Goal: Transaction & Acquisition: Purchase product/service

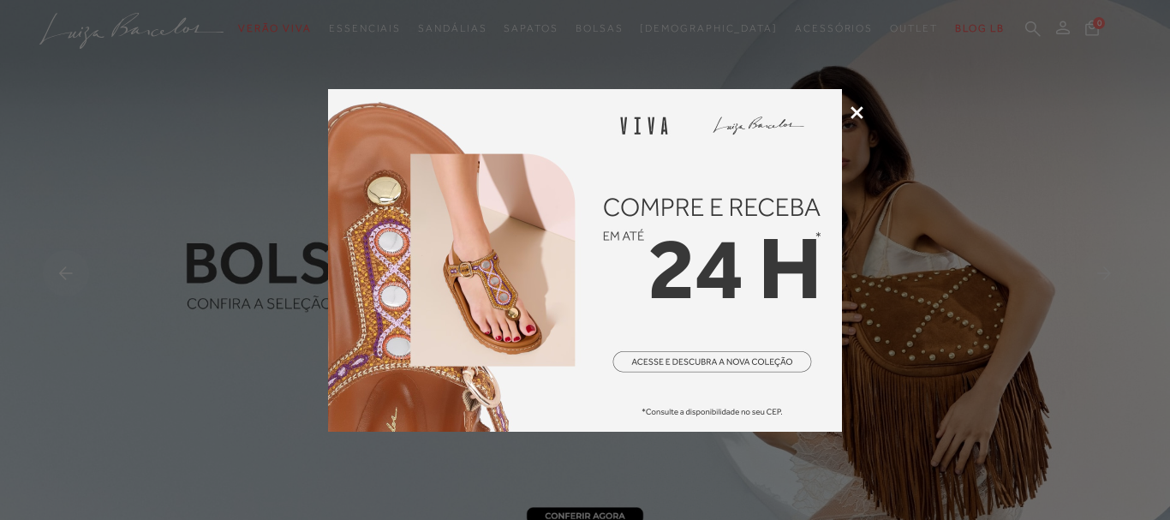
click at [856, 112] on icon at bounding box center [857, 112] width 13 height 13
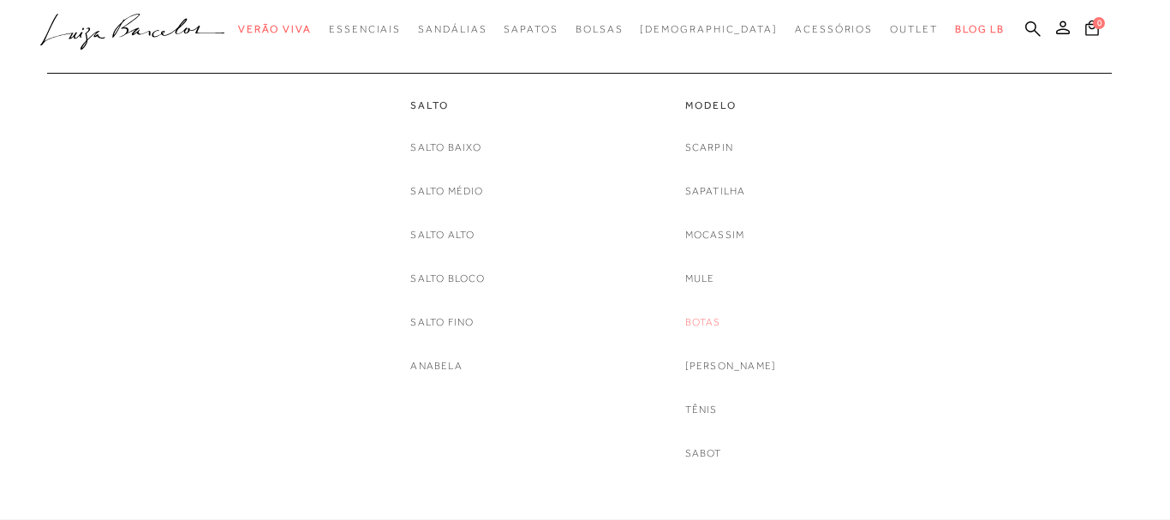
click at [721, 322] on link "Botas" at bounding box center [703, 323] width 36 height 18
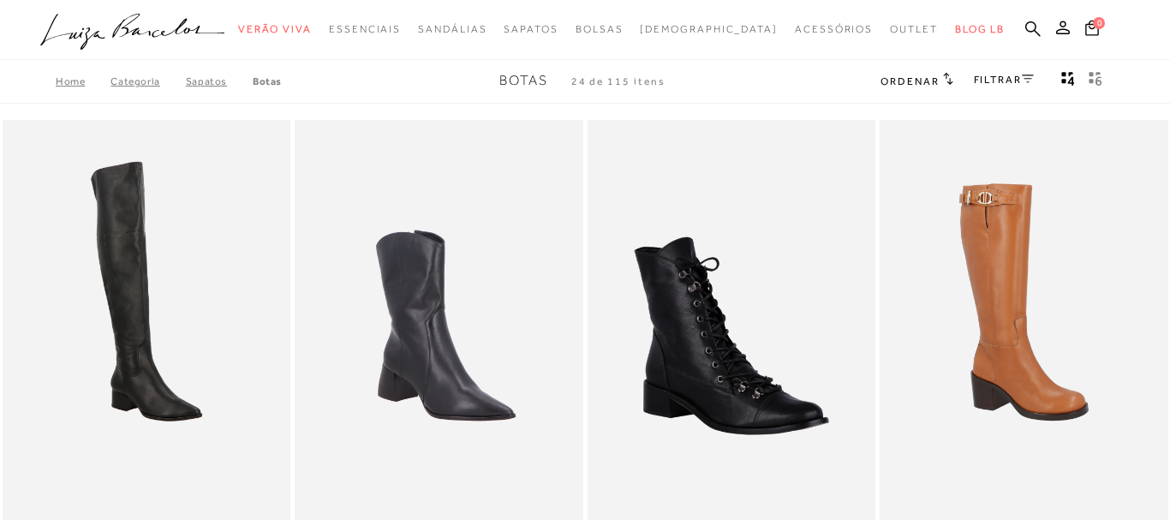
click at [984, 82] on link "FILTRAR" at bounding box center [1004, 80] width 60 height 12
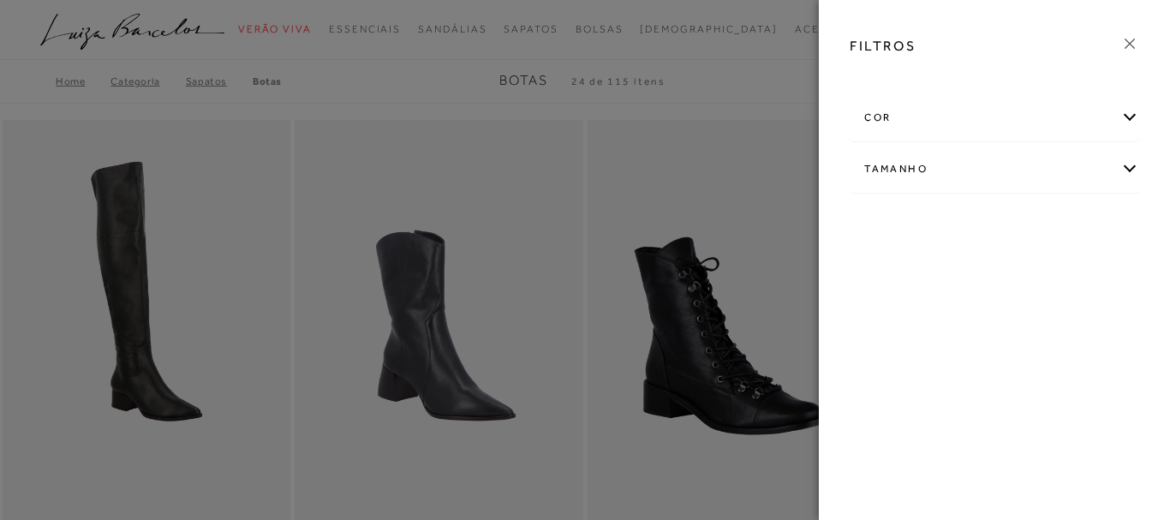
click at [884, 172] on div "Tamanho" at bounding box center [995, 168] width 288 height 45
click at [1022, 231] on input "36" at bounding box center [1013, 226] width 17 height 17
checkbox input "true"
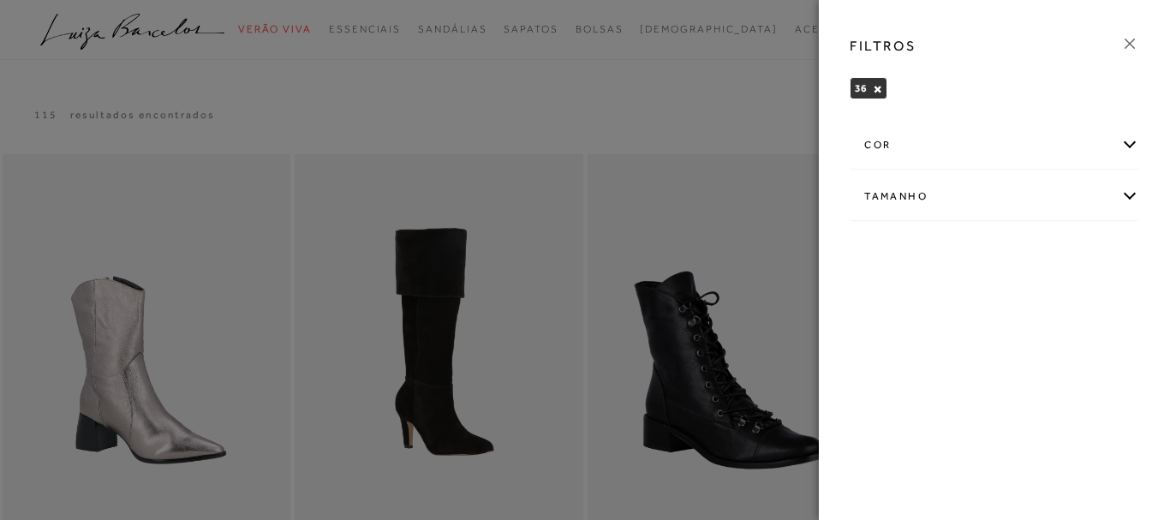
click at [656, 321] on div at bounding box center [585, 260] width 1170 height 520
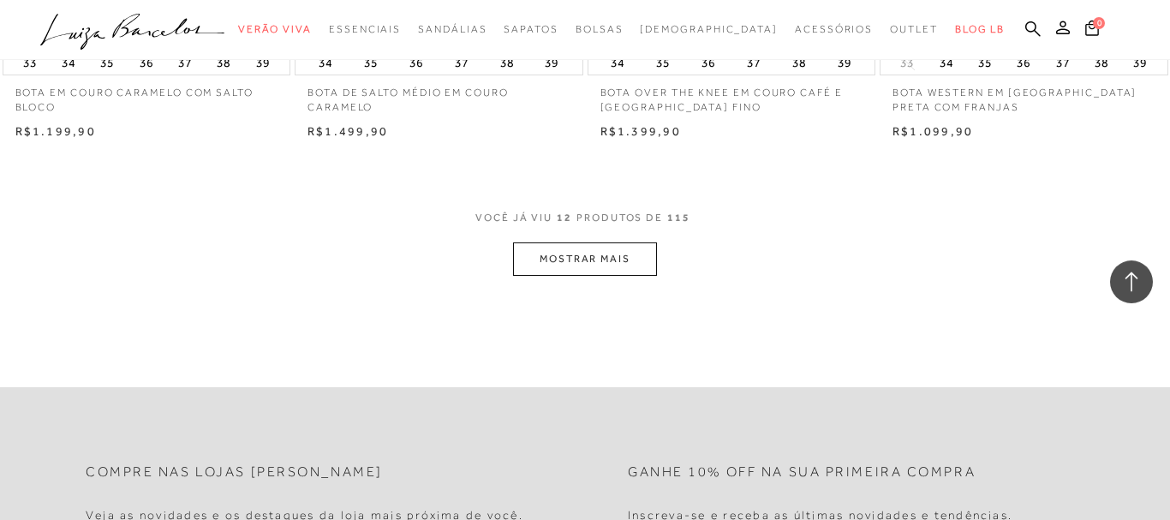
scroll to position [1748, 0]
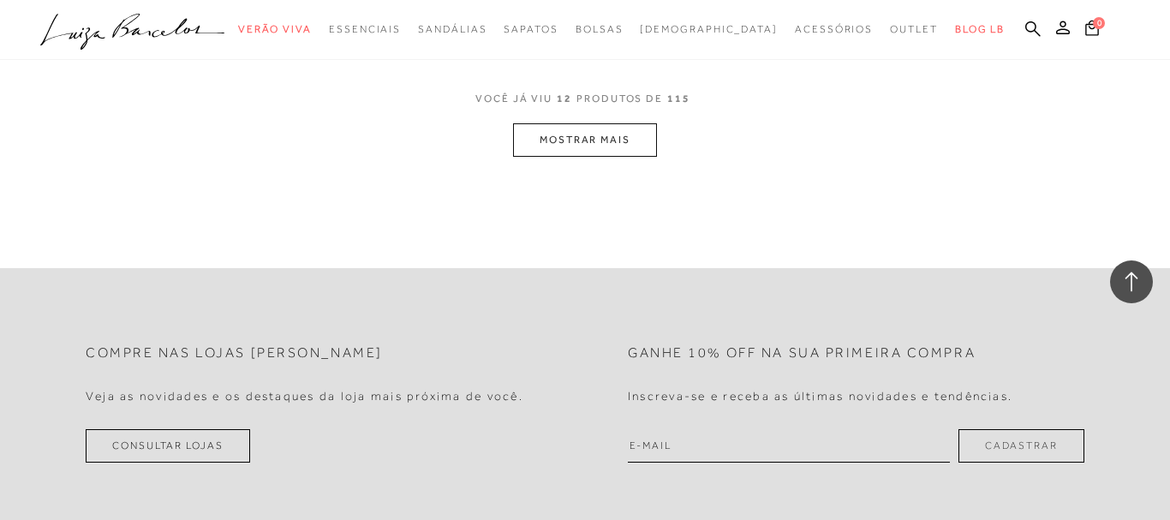
click at [600, 143] on button "MOSTRAR MAIS" at bounding box center [585, 139] width 144 height 33
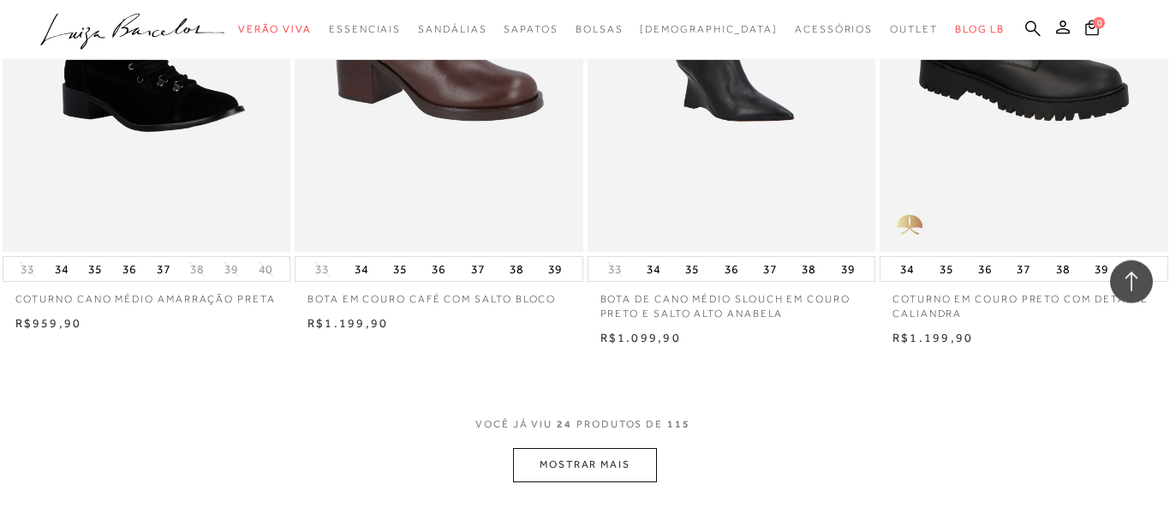
scroll to position [3146, 0]
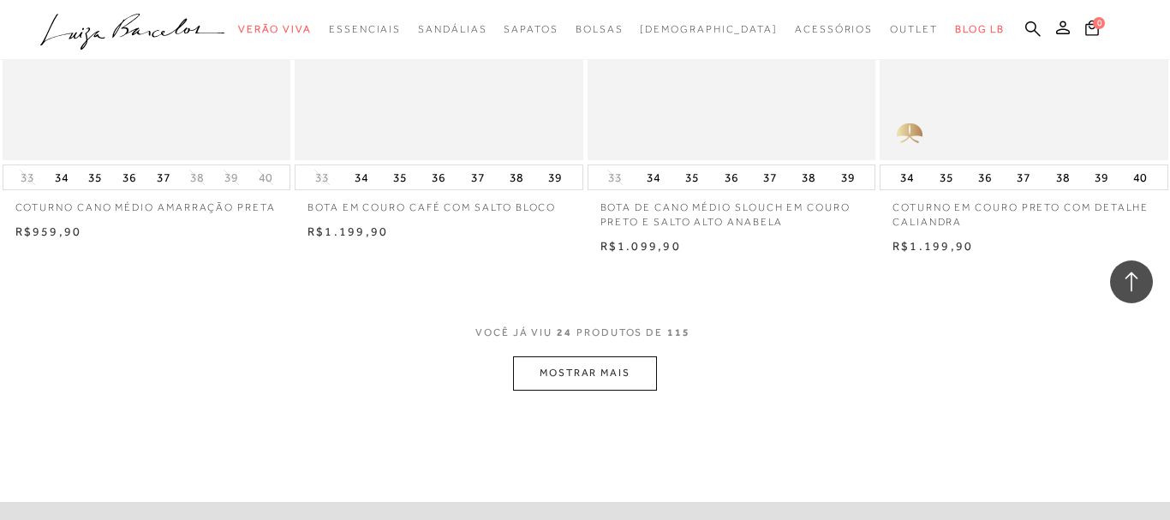
click at [571, 377] on button "MOSTRAR MAIS" at bounding box center [585, 372] width 144 height 33
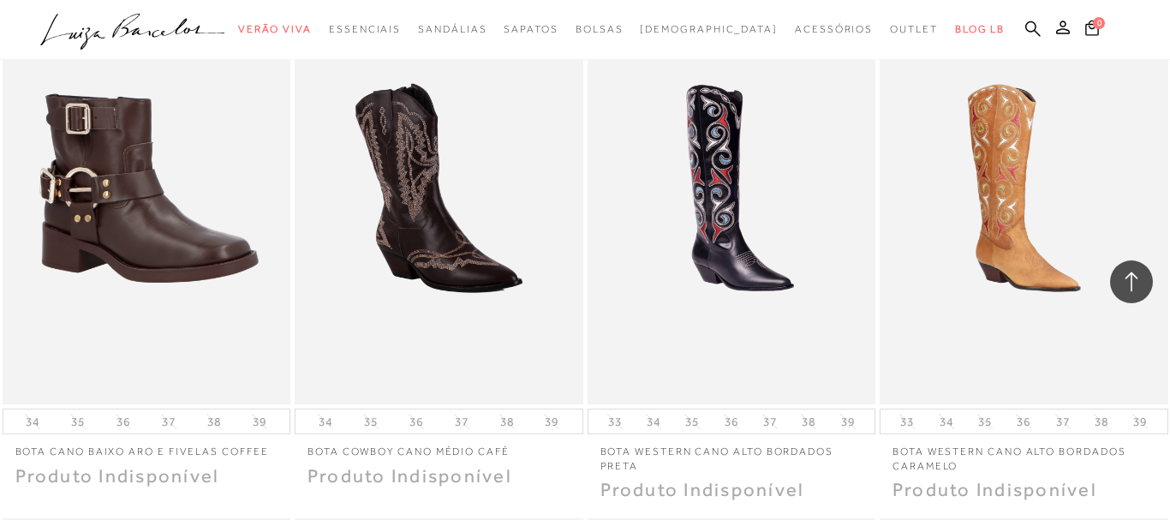
scroll to position [4107, 0]
